Goal: Transaction & Acquisition: Purchase product/service

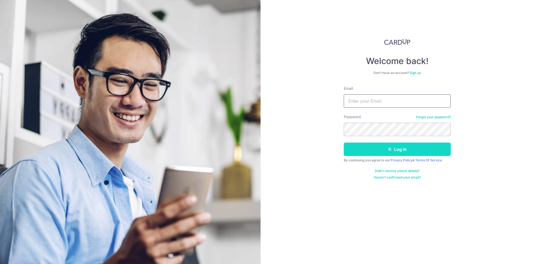
type input "sebastian@grobys.com"
click at [378, 149] on button "Log in" at bounding box center [397, 148] width 107 height 13
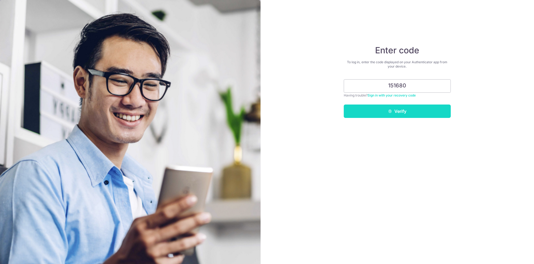
type input "151680"
click at [398, 114] on button "Verify" at bounding box center [397, 110] width 107 height 13
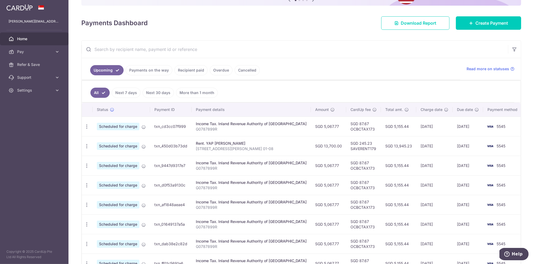
scroll to position [57, 0]
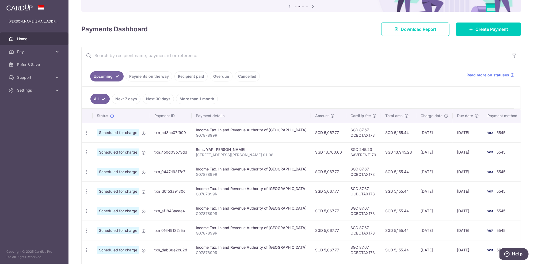
click at [190, 74] on link "Recipient paid" at bounding box center [191, 76] width 33 height 10
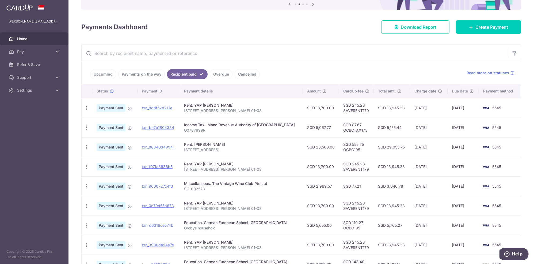
scroll to position [0, 0]
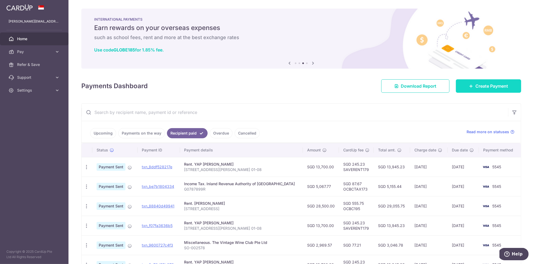
click at [481, 83] on span "Create Payment" at bounding box center [492, 86] width 33 height 6
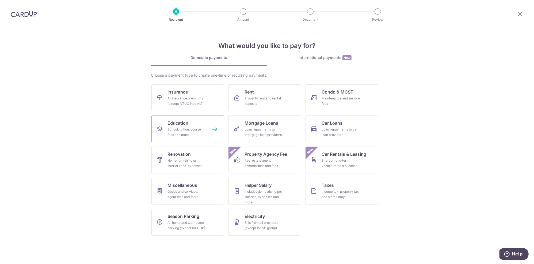
click at [187, 127] on div "School, tuition, course fees and more" at bounding box center [187, 132] width 39 height 11
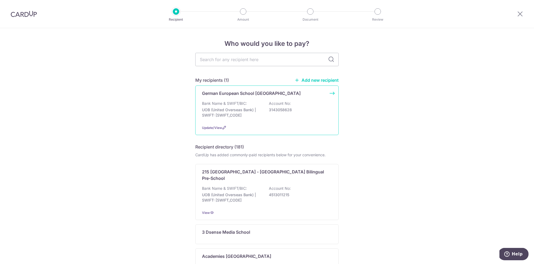
click at [247, 104] on div "Bank Name & SWIFT/BIC: UOB (United Overseas Bank) | SWIFT: UOVBSGSGXXX Account …" at bounding box center [267, 111] width 130 height 20
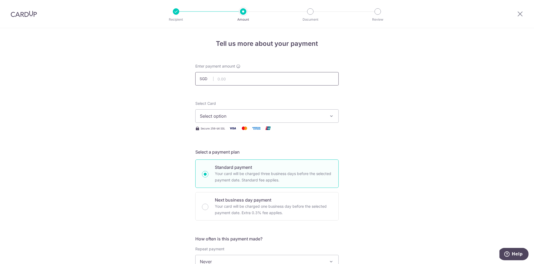
click at [228, 76] on input "text" at bounding box center [266, 78] width 143 height 13
type input "4,210.49"
click at [222, 115] on span "Select option" at bounding box center [262, 116] width 125 height 6
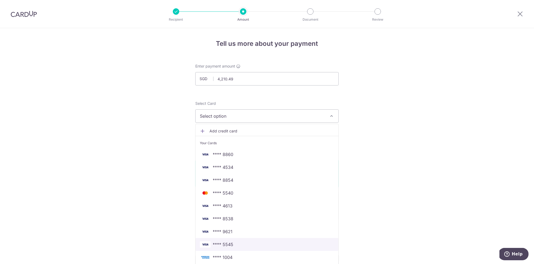
click at [234, 239] on link "**** 5545" at bounding box center [267, 244] width 143 height 13
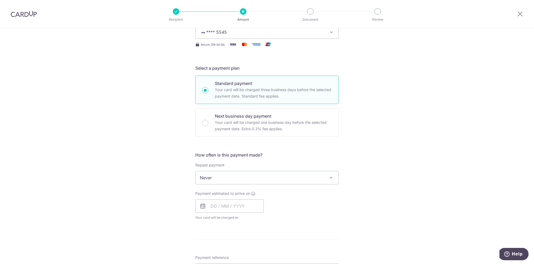
scroll to position [84, 0]
click at [218, 175] on span "Never" at bounding box center [267, 177] width 143 height 13
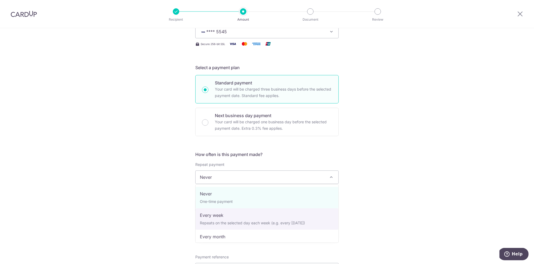
click at [159, 207] on div "Tell us more about your payment Enter payment amount SGD 4,210.49 4210.49 Selec…" at bounding box center [267, 186] width 534 height 484
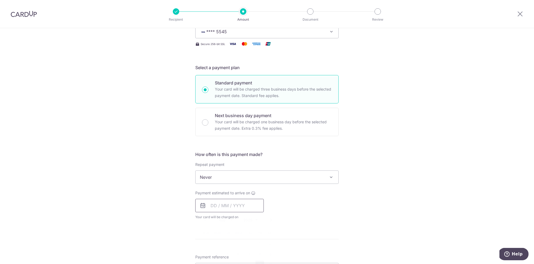
click at [235, 206] on input "text" at bounding box center [229, 205] width 69 height 13
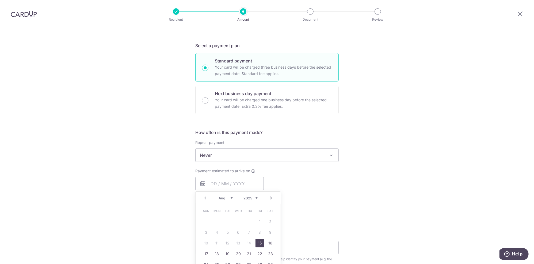
click at [259, 240] on link "15" at bounding box center [260, 243] width 9 height 9
type input "[DATE]"
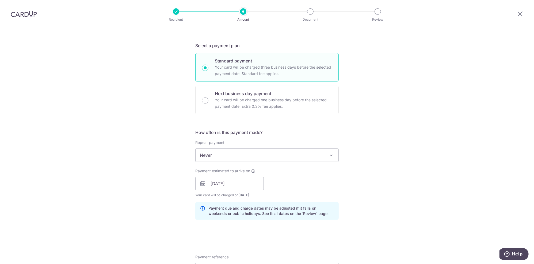
click at [165, 227] on div "Tell us more about your payment Enter payment amount SGD 4,210.49 4210.49 Selec…" at bounding box center [267, 175] width 534 height 506
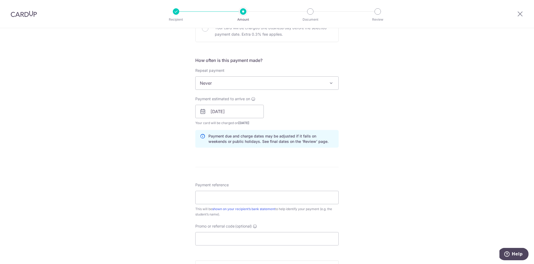
scroll to position [187, 0]
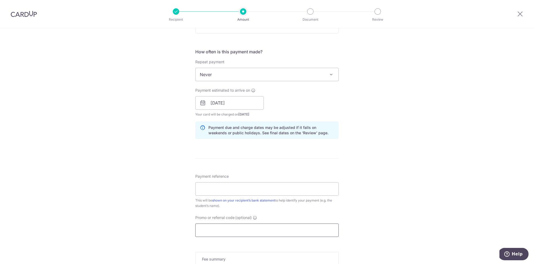
click at [218, 228] on input "Promo or referral code (optional)" at bounding box center [266, 229] width 143 height 13
click at [218, 187] on input "Payment reference" at bounding box center [266, 188] width 143 height 13
paste input "50867"
click at [376, 179] on div "Tell us more about your payment Enter payment amount SGD 4,210.49 4210.49 Selec…" at bounding box center [267, 94] width 534 height 506
click at [225, 190] on input "Grobys Household (Invoice 50867)" at bounding box center [266, 188] width 143 height 13
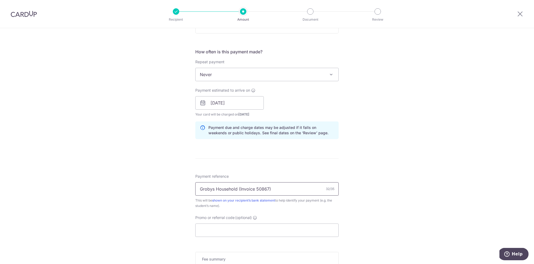
click at [225, 190] on input "Grobys Household (Invoice 50867)" at bounding box center [266, 188] width 143 height 13
type input "Grobys Family (Invoice 50867)"
click at [374, 189] on div "Tell us more about your payment Enter payment amount SGD 4,210.49 4210.49 Selec…" at bounding box center [267, 94] width 534 height 506
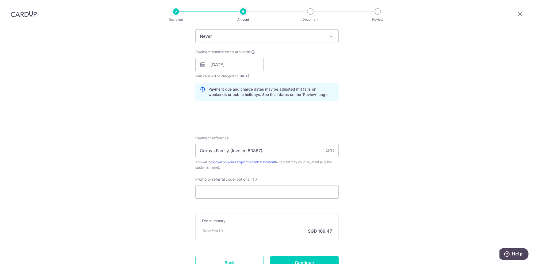
scroll to position [229, 0]
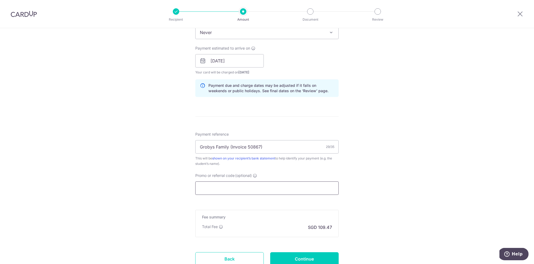
click at [241, 188] on input "Promo or referral code (optional)" at bounding box center [266, 187] width 143 height 13
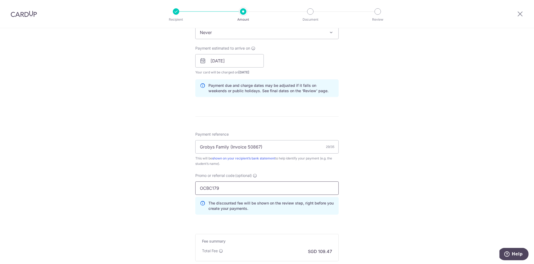
type input "OCBC179"
click at [368, 196] on div "Tell us more about your payment Enter payment amount SGD 4,210.49 4210.49 Selec…" at bounding box center [267, 64] width 534 height 530
click at [186, 206] on div "Tell us more about your payment Enter payment amount SGD 4,210.49 4210.49 Selec…" at bounding box center [267, 64] width 534 height 530
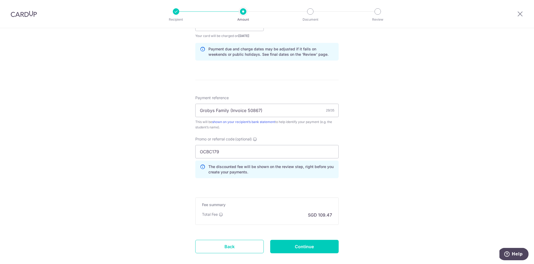
scroll to position [273, 0]
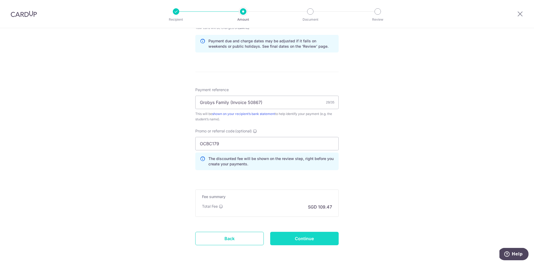
click at [305, 239] on input "Continue" at bounding box center [304, 238] width 69 height 13
type input "Create Schedule"
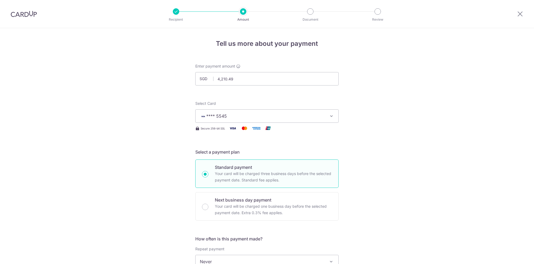
scroll to position [301, 0]
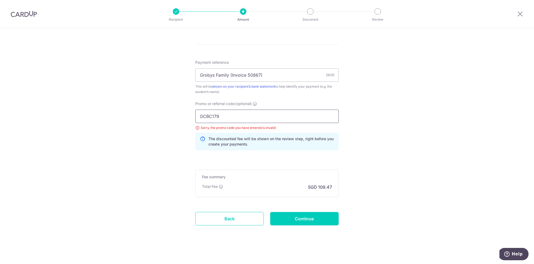
click at [231, 114] on input "OCBC179" at bounding box center [266, 115] width 143 height 13
type input "OCBC189"
click at [308, 218] on input "Continue" at bounding box center [304, 218] width 69 height 13
type input "Update Schedule"
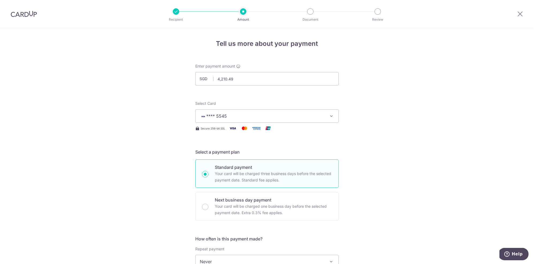
scroll to position [301, 0]
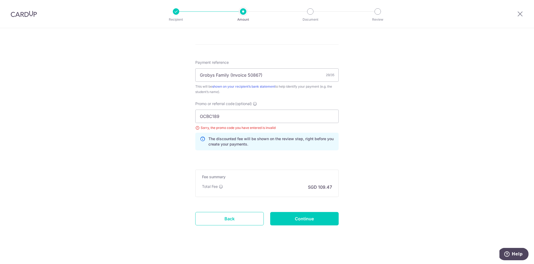
click at [235, 116] on input "OCBC189" at bounding box center [266, 115] width 143 height 13
type input "OCBC18"
click at [306, 216] on input "Continue" at bounding box center [304, 218] width 69 height 13
type input "Update Schedule"
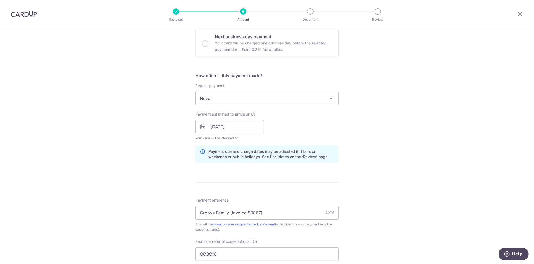
scroll to position [182, 0]
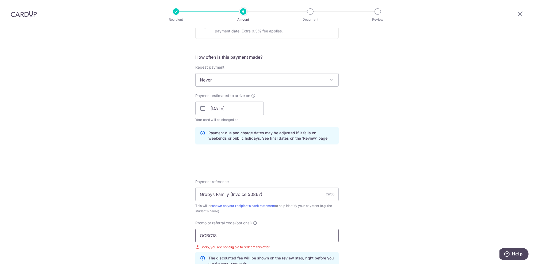
click at [229, 235] on input "OCBC18" at bounding box center [266, 235] width 143 height 13
type input "OCBC195"
click at [357, 233] on div "Tell us more about your payment Enter payment amount SGD 4,210.49 4210.49 Selec…" at bounding box center [267, 116] width 534 height 538
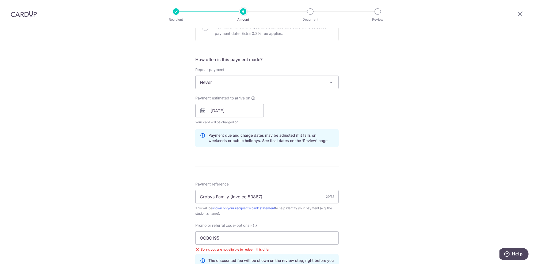
scroll to position [178, 0]
click at [272, 79] on span "Never" at bounding box center [267, 83] width 143 height 13
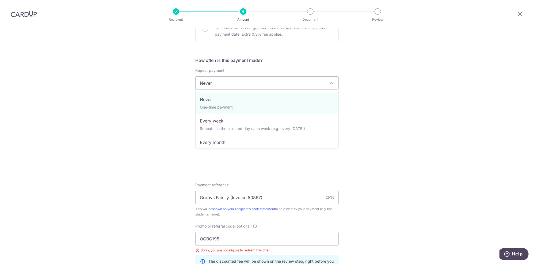
click at [427, 96] on div "Tell us more about your payment Enter payment amount SGD 4,210.49 4210.49 Selec…" at bounding box center [267, 119] width 534 height 538
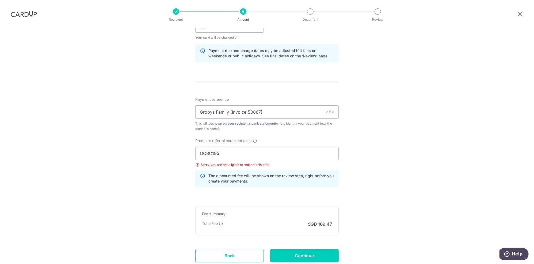
scroll to position [301, 0]
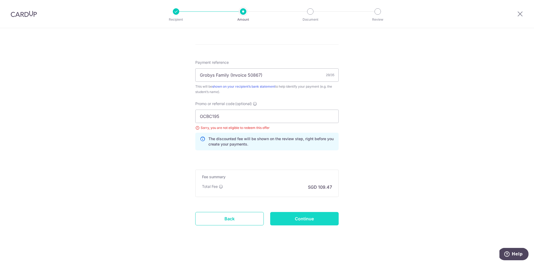
click at [309, 217] on input "Continue" at bounding box center [304, 218] width 69 height 13
type input "Update Schedule"
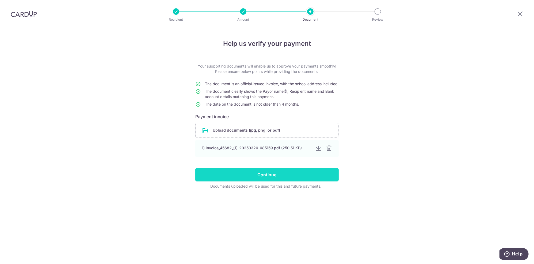
click at [269, 180] on input "Continue" at bounding box center [266, 174] width 143 height 13
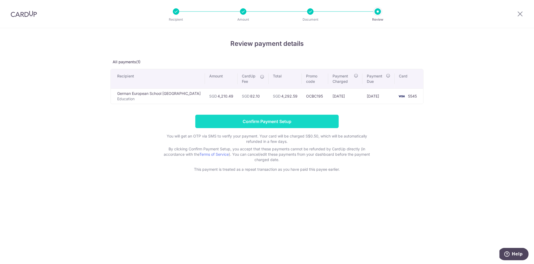
click at [273, 120] on input "Confirm Payment Setup" at bounding box center [266, 121] width 143 height 13
